Goal: Information Seeking & Learning: Check status

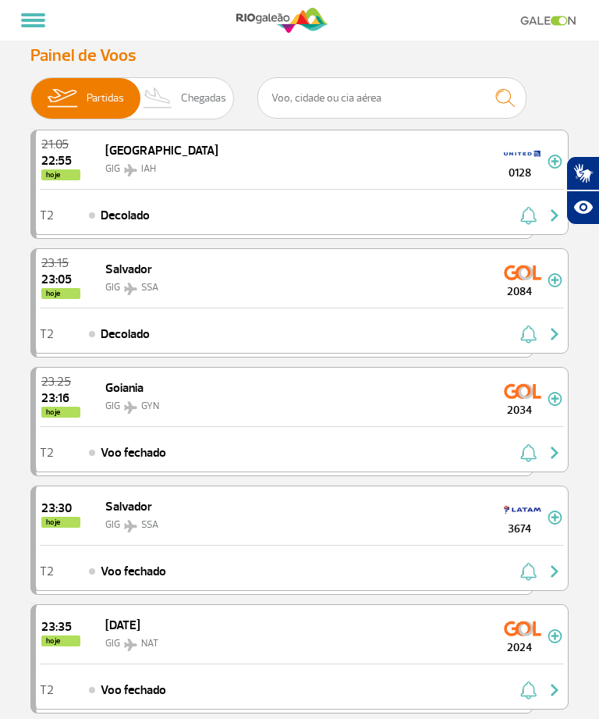
click at [202, 93] on span "Chegadas" at bounding box center [203, 98] width 45 height 41
click at [30, 91] on input "Partidas Chegadas" at bounding box center [30, 91] width 0 height 0
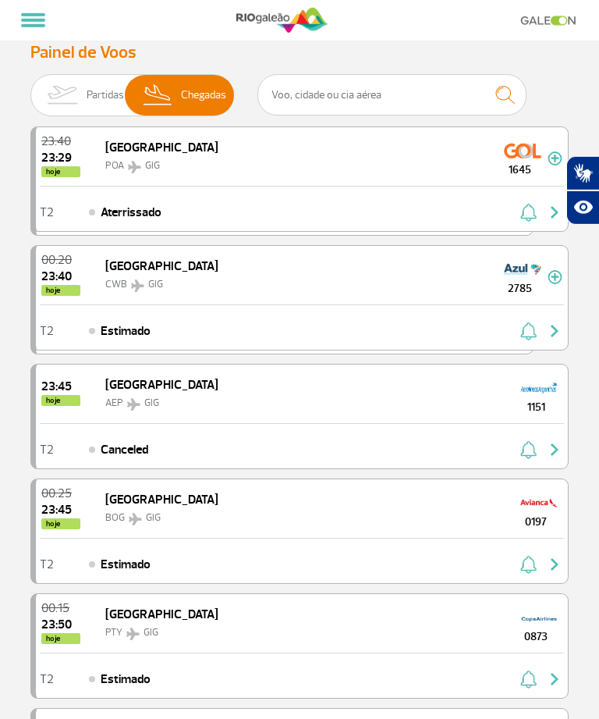
scroll to position [38, 0]
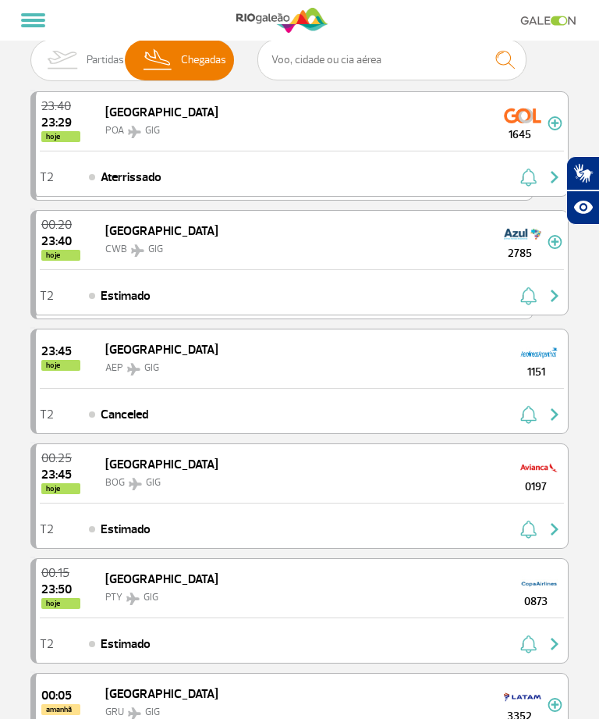
click at [69, 62] on img at bounding box center [61, 60] width 49 height 41
click at [30, 52] on input "Partidas Chegadas" at bounding box center [30, 52] width 0 height 0
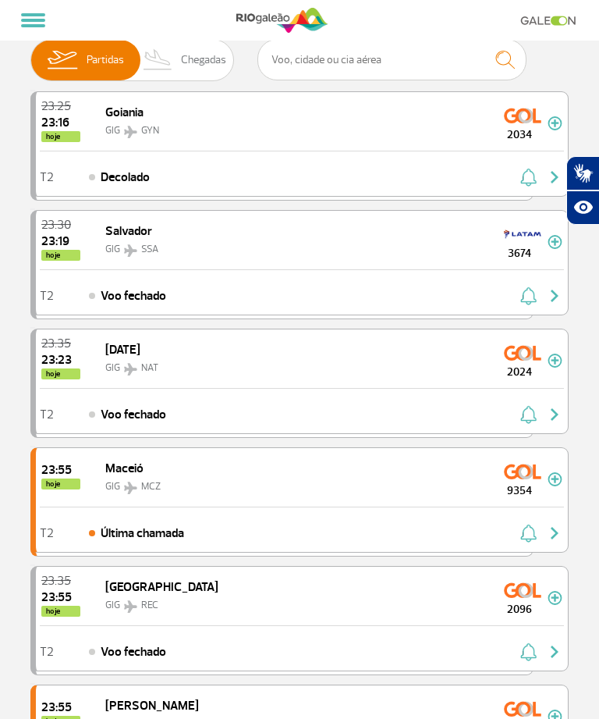
click at [171, 60] on img at bounding box center [158, 60] width 46 height 41
click at [30, 52] on input "Partidas Chegadas" at bounding box center [30, 52] width 0 height 0
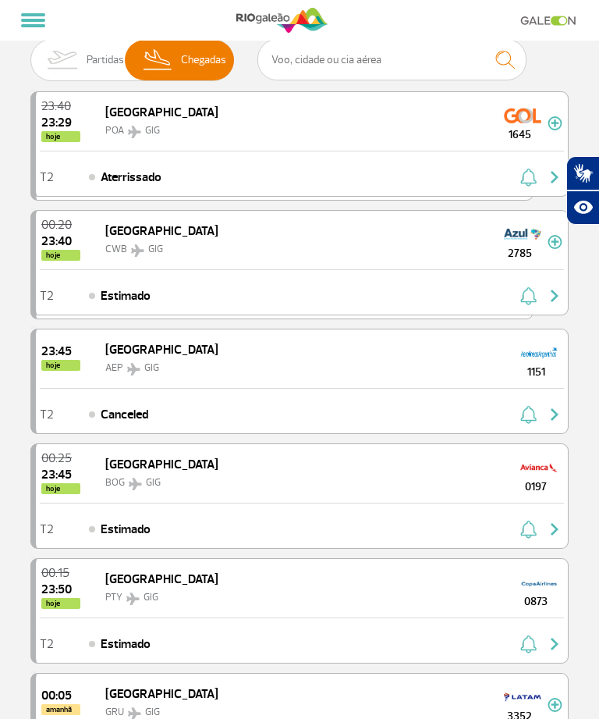
scroll to position [0, 0]
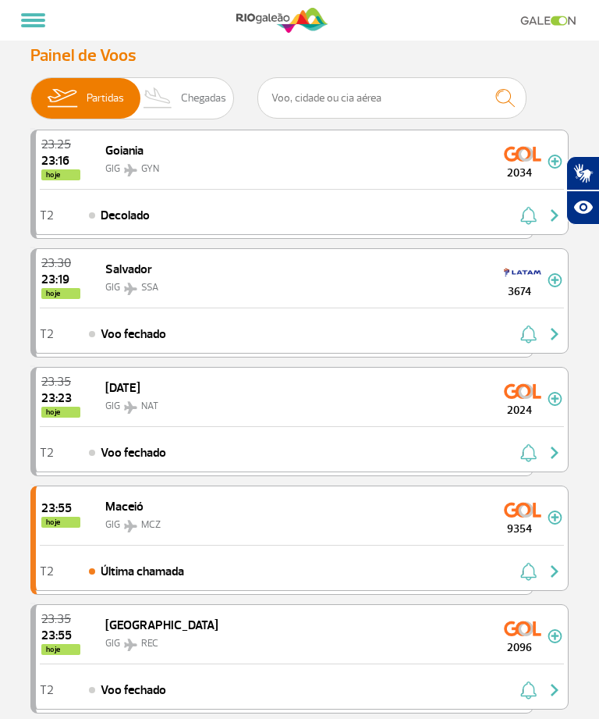
click at [176, 97] on img at bounding box center [158, 98] width 46 height 41
click at [30, 91] on input "Partidas Chegadas" at bounding box center [30, 91] width 0 height 0
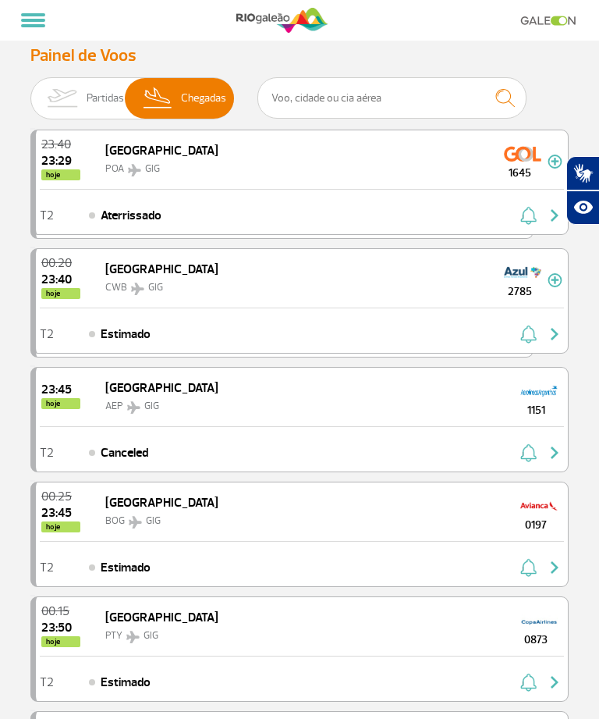
click at [87, 89] on img at bounding box center [61, 98] width 49 height 41
click at [30, 91] on input "Partidas Chegadas" at bounding box center [30, 91] width 0 height 0
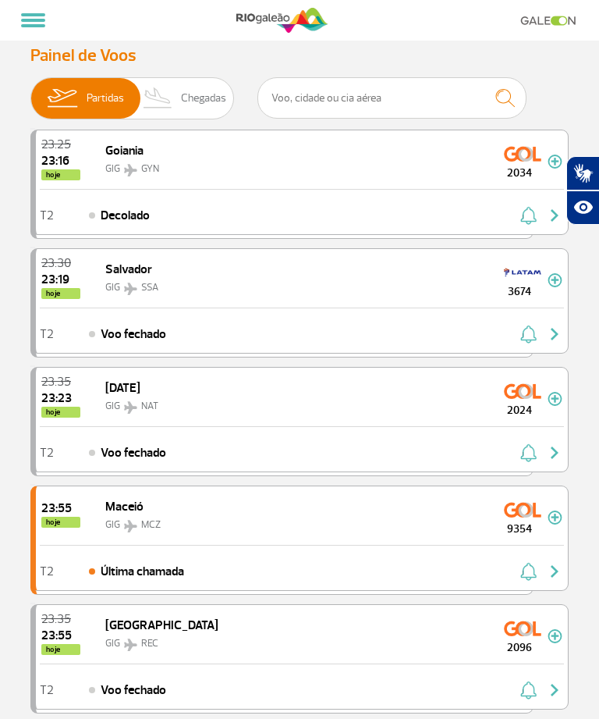
click at [181, 87] on img at bounding box center [158, 98] width 46 height 41
click at [30, 91] on input "Partidas Chegadas" at bounding box center [30, 91] width 0 height 0
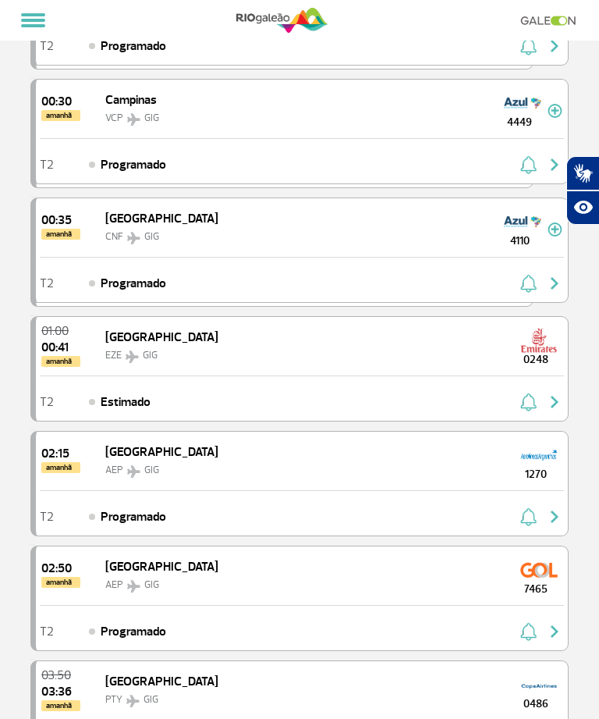
scroll to position [750, 0]
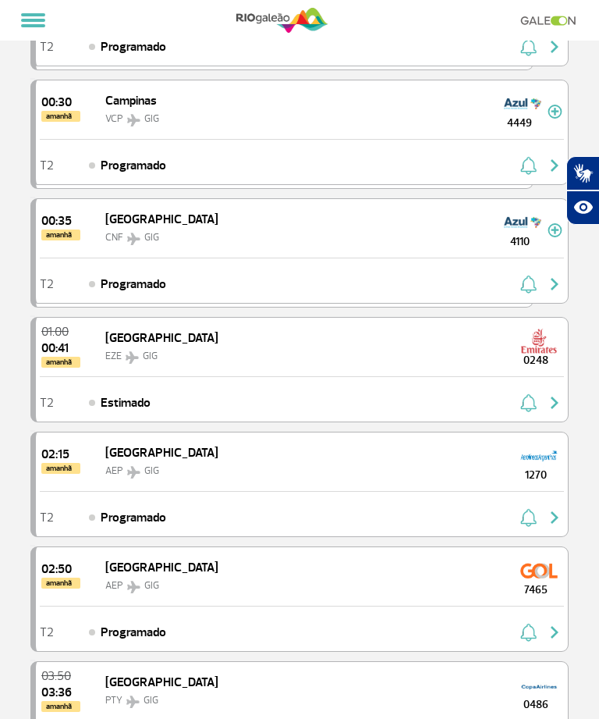
click at [463, 352] on div "01:00 00:41 amanhã [GEOGRAPHIC_DATA] EZE GIG 0248" at bounding box center [302, 347] width 532 height 59
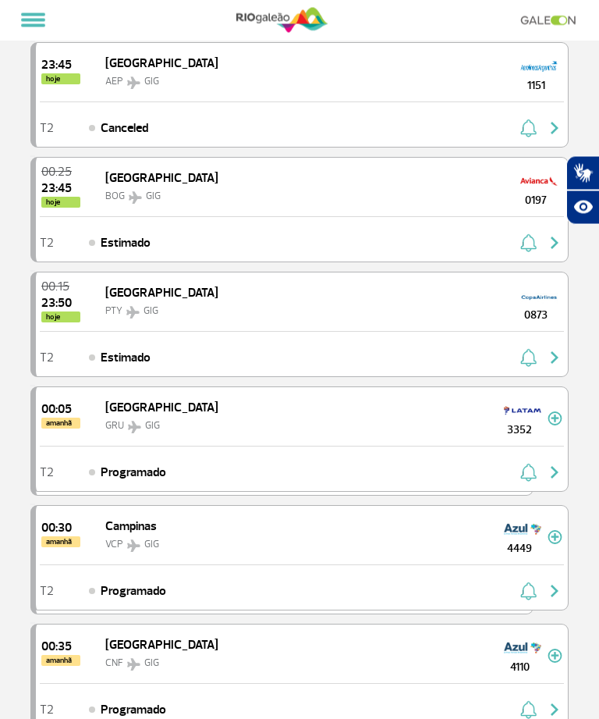
scroll to position [0, 0]
